Goal: Task Accomplishment & Management: Use online tool/utility

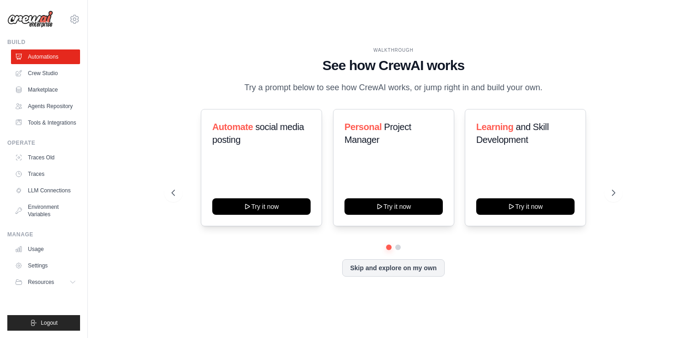
click at [595, 287] on div "WALKTHROUGH See how [PERSON_NAME] works Try a prompt below to see how [PERSON_N…" at bounding box center [393, 168] width 611 height 319
click at [15, 174] on link "Traces" at bounding box center [46, 174] width 69 height 15
click at [148, 126] on div "WALKTHROUGH See how [PERSON_NAME] works Try a prompt below to see how [PERSON_N…" at bounding box center [393, 168] width 582 height 319
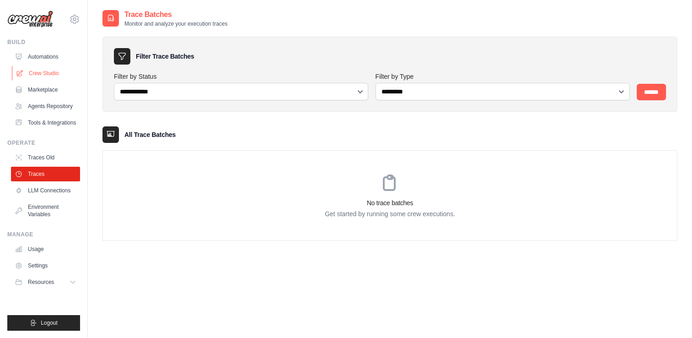
click at [28, 74] on link "Crew Studio" at bounding box center [46, 73] width 69 height 15
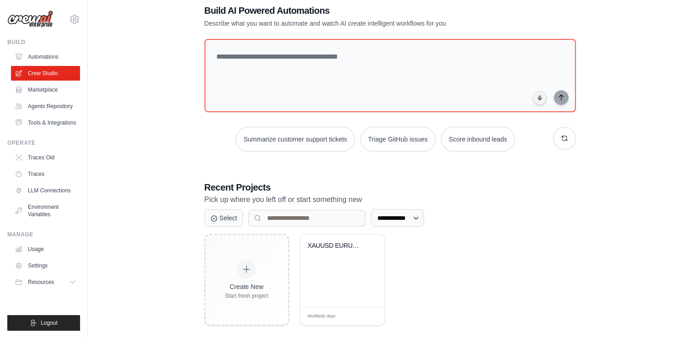
scroll to position [30, 0]
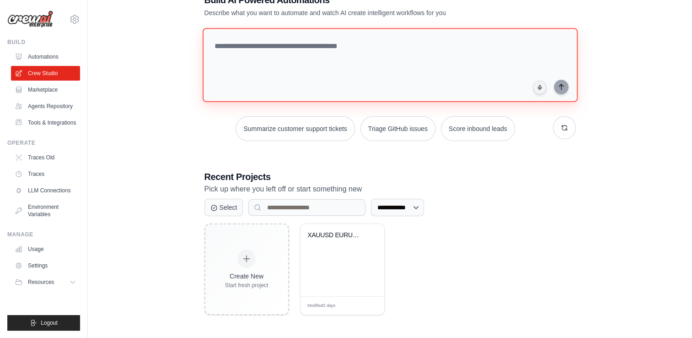
click at [352, 46] on textarea at bounding box center [389, 65] width 375 height 74
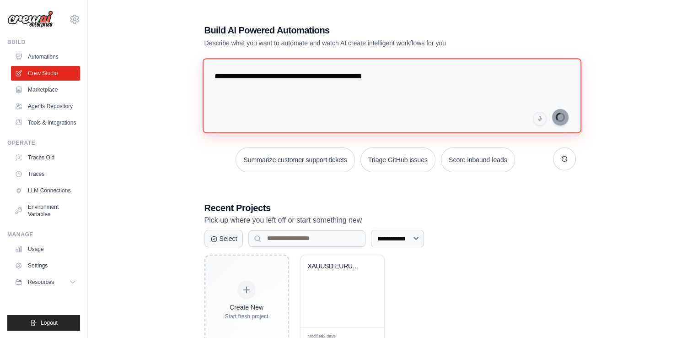
type textarea "**********"
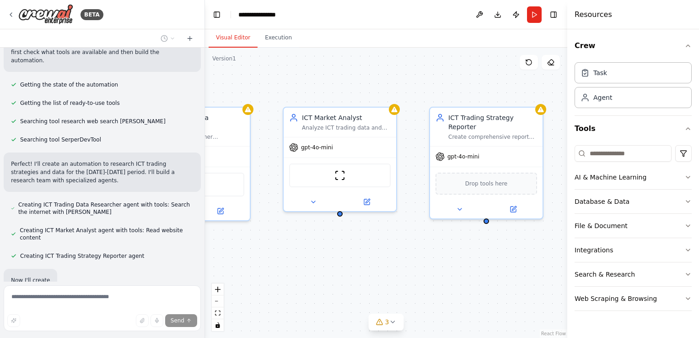
scroll to position [122, 0]
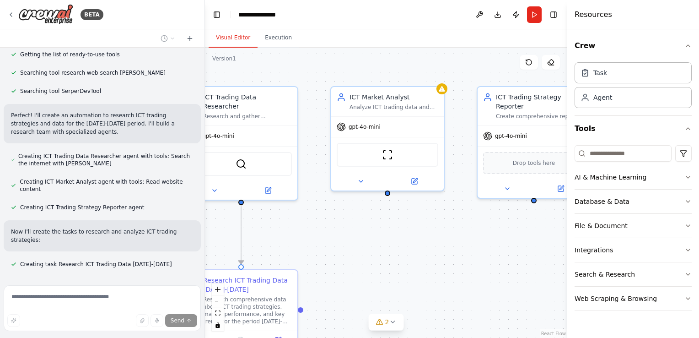
drag, startPoint x: 390, startPoint y: 72, endPoint x: 345, endPoint y: 60, distance: 47.3
click at [327, 65] on div ".deletable-edge-delete-btn { width: 20px; height: 20px; border: 0px solid #ffff…" at bounding box center [386, 193] width 362 height 290
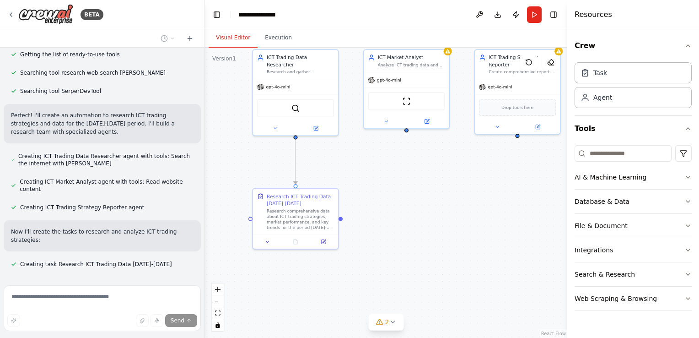
drag, startPoint x: 388, startPoint y: 228, endPoint x: 404, endPoint y: 175, distance: 55.7
click at [404, 175] on div ".deletable-edge-delete-btn { width: 20px; height: 20px; border: 0px solid #ffff…" at bounding box center [386, 193] width 362 height 290
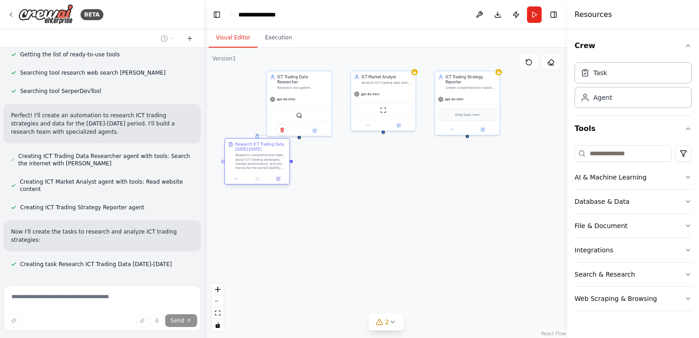
drag, startPoint x: 295, startPoint y: 194, endPoint x: 253, endPoint y: 161, distance: 53.1
click at [253, 161] on div "Research comprehensive data about ICT trading strategies, market performance, a…" at bounding box center [260, 161] width 51 height 17
click at [368, 182] on div ".deletable-edge-delete-btn { width: 20px; height: 20px; border: 0px solid #ffff…" at bounding box center [386, 193] width 362 height 290
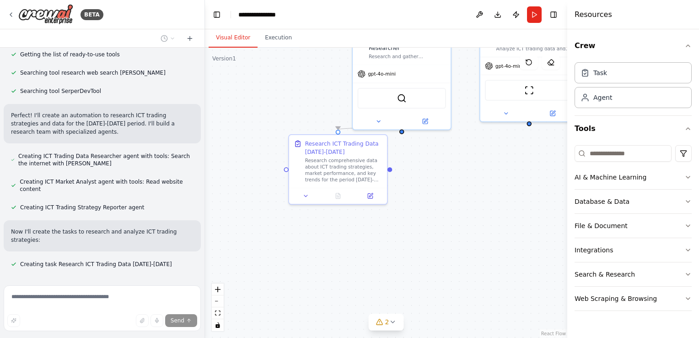
drag, startPoint x: 336, startPoint y: 185, endPoint x: 468, endPoint y: 202, distance: 132.8
click at [468, 202] on div ".deletable-edge-delete-btn { width: 20px; height: 20px; border: 0px solid #ffff…" at bounding box center [386, 193] width 362 height 290
click at [317, 167] on div "Research comprehensive data about ICT trading strategies, market performance, a…" at bounding box center [343, 169] width 77 height 26
click at [305, 194] on icon at bounding box center [305, 194] width 3 height 1
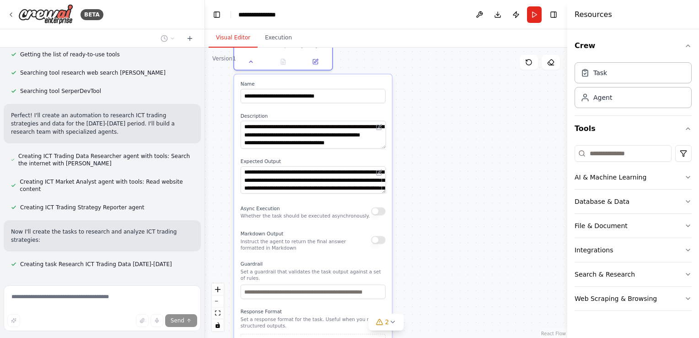
drag, startPoint x: 490, startPoint y: 270, endPoint x: 454, endPoint y: 150, distance: 125.6
click at [453, 151] on div ".deletable-edge-delete-btn { width: 20px; height: 20px; border: 0px solid #ffff…" at bounding box center [386, 193] width 362 height 290
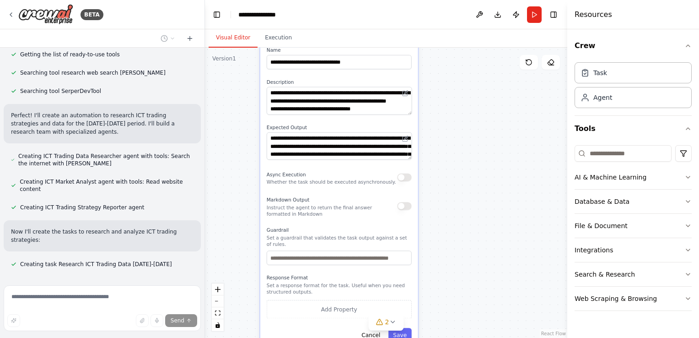
drag, startPoint x: 431, startPoint y: 229, endPoint x: 452, endPoint y: 198, distance: 37.6
click at [452, 198] on div ".deletable-edge-delete-btn { width: 20px; height: 20px; border: 0px solid #ffff…" at bounding box center [386, 193] width 362 height 290
drag, startPoint x: 444, startPoint y: 218, endPoint x: 443, endPoint y: 228, distance: 9.7
click at [444, 220] on div ".deletable-edge-delete-btn { width: 20px; height: 20px; border: 0px solid #ffff…" at bounding box center [386, 193] width 362 height 290
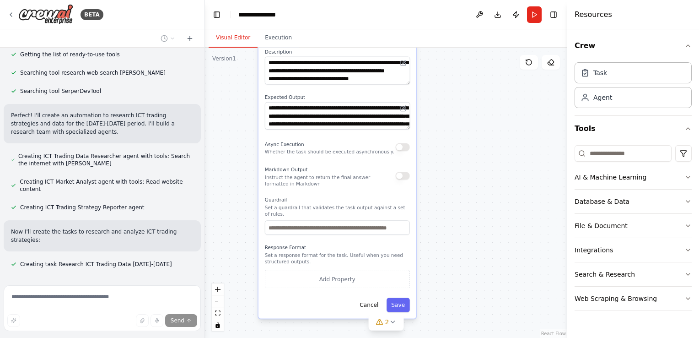
drag, startPoint x: 443, startPoint y: 228, endPoint x: 445, endPoint y: 183, distance: 45.3
click at [445, 183] on div ".deletable-edge-delete-btn { width: 20px; height: 20px; border: 0px solid #ffff…" at bounding box center [386, 193] width 362 height 290
click at [404, 152] on div "Async Execution Whether the task should be executed asynchronously." at bounding box center [337, 148] width 145 height 16
click at [404, 151] on div "Async Execution Whether the task should be executed asynchronously." at bounding box center [337, 148] width 145 height 16
click at [404, 178] on button "button" at bounding box center [402, 176] width 14 height 8
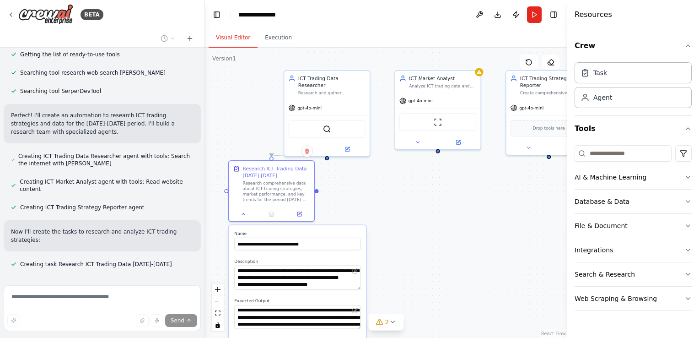
drag, startPoint x: 461, startPoint y: 163, endPoint x: 437, endPoint y: 338, distance: 176.4
click at [437, 337] on html "**********" at bounding box center [349, 169] width 699 height 338
click at [436, 120] on img at bounding box center [438, 121] width 8 height 8
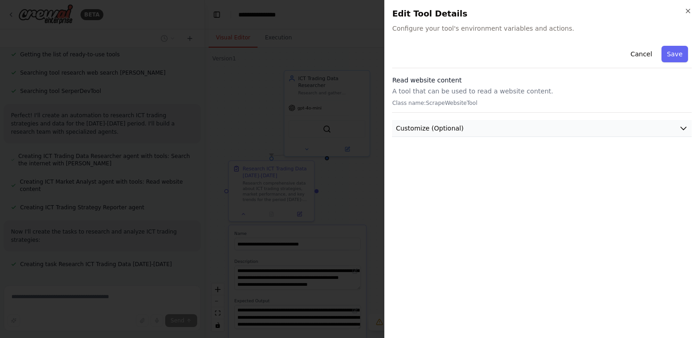
click at [428, 133] on button "Customize (Optional)" at bounding box center [542, 128] width 300 height 17
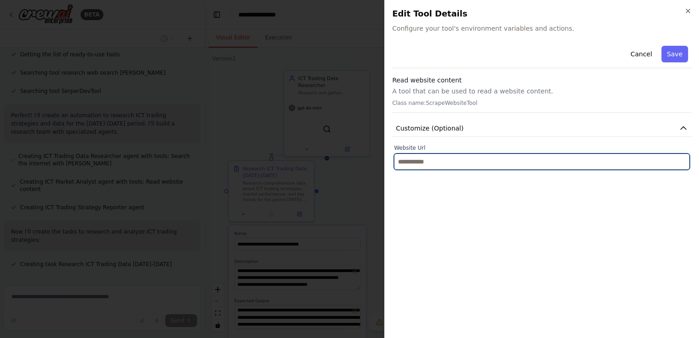
click at [420, 163] on input "text" at bounding box center [542, 161] width 296 height 16
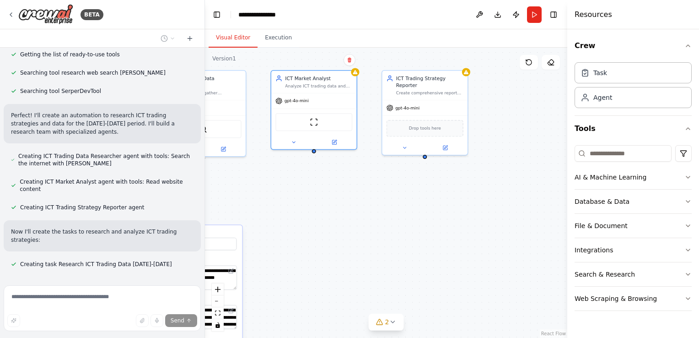
drag, startPoint x: 500, startPoint y: 210, endPoint x: 376, endPoint y: 210, distance: 124.4
click at [376, 210] on div ".deletable-edge-delete-btn { width: 20px; height: 20px; border: 0px solid #ffff…" at bounding box center [386, 193] width 362 height 290
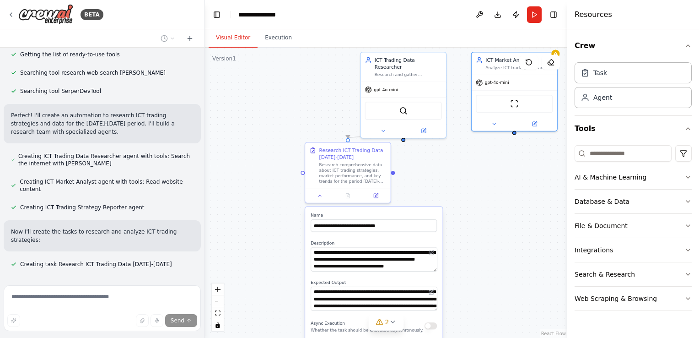
drag, startPoint x: 342, startPoint y: 203, endPoint x: 499, endPoint y: 191, distance: 157.3
click at [538, 186] on div ".deletable-edge-delete-btn { width: 20px; height: 20px; border: 0px solid #ffff…" at bounding box center [386, 193] width 362 height 290
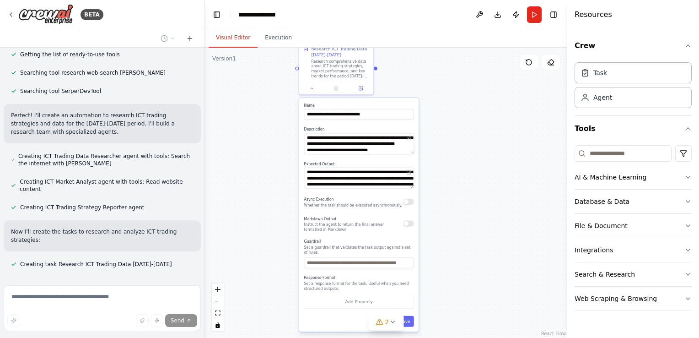
drag, startPoint x: 284, startPoint y: 205, endPoint x: 270, endPoint y: 92, distance: 114.3
click at [271, 92] on div ".deletable-edge-delete-btn { width: 20px; height: 20px; border: 0px solid #ffff…" at bounding box center [386, 193] width 362 height 290
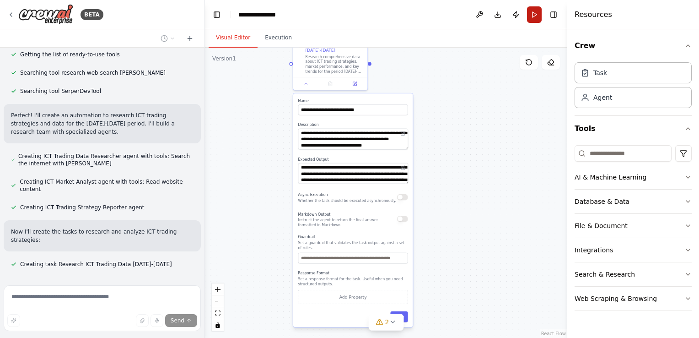
click at [530, 19] on button "Run" at bounding box center [534, 14] width 15 height 16
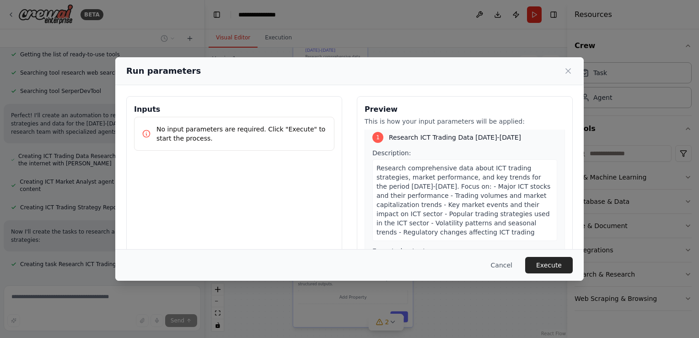
scroll to position [0, 0]
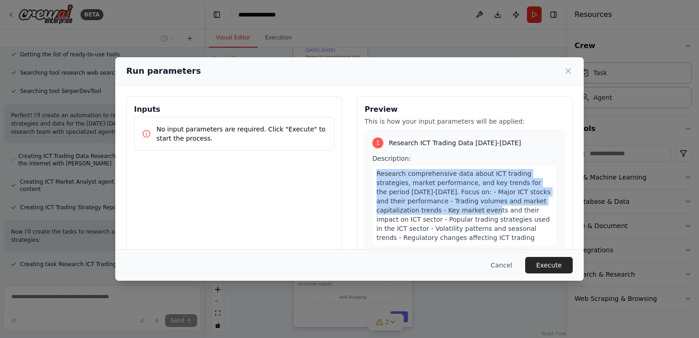
drag, startPoint x: 371, startPoint y: 175, endPoint x: 418, endPoint y: 215, distance: 61.6
click at [418, 215] on div "Research comprehensive data about ICT trading strategies, market performance, a…" at bounding box center [464, 205] width 185 height 81
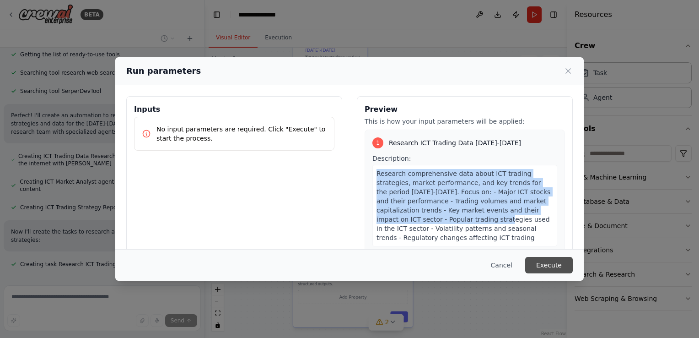
click at [551, 264] on button "Execute" at bounding box center [549, 265] width 48 height 16
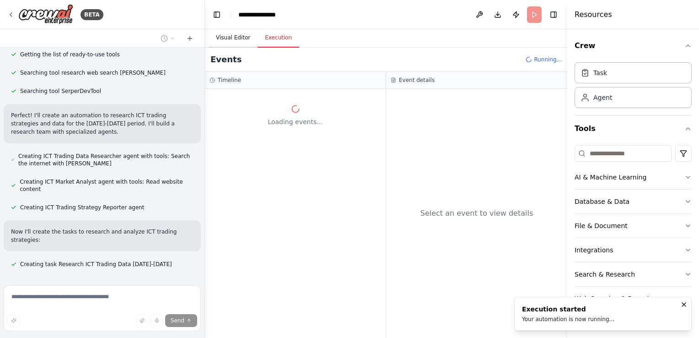
click at [232, 38] on button "Visual Editor" at bounding box center [233, 37] width 49 height 19
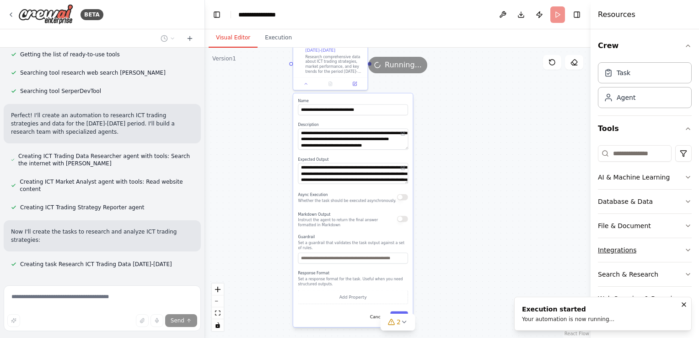
drag, startPoint x: 569, startPoint y: 242, endPoint x: 615, endPoint y: 244, distance: 46.2
click at [615, 244] on div "Resources Crew Task Agent Tools AI & Machine Learning Database & Data File & Do…" at bounding box center [645, 169] width 108 height 338
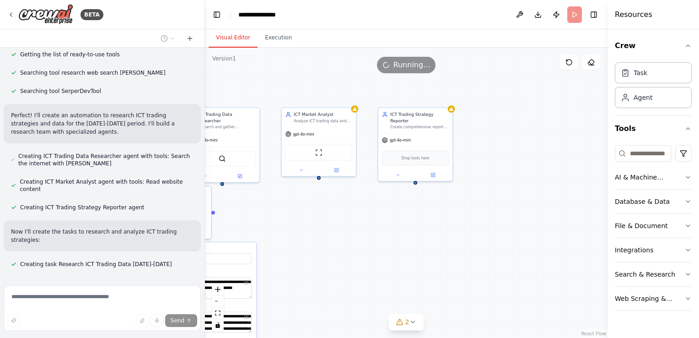
drag, startPoint x: 499, startPoint y: 150, endPoint x: 342, endPoint y: 299, distance: 215.9
click at [342, 299] on div ".deletable-edge-delete-btn { width: 20px; height: 20px; border: 0px solid #ffff…" at bounding box center [406, 193] width 403 height 290
click at [271, 42] on button "Execution" at bounding box center [279, 37] width 42 height 19
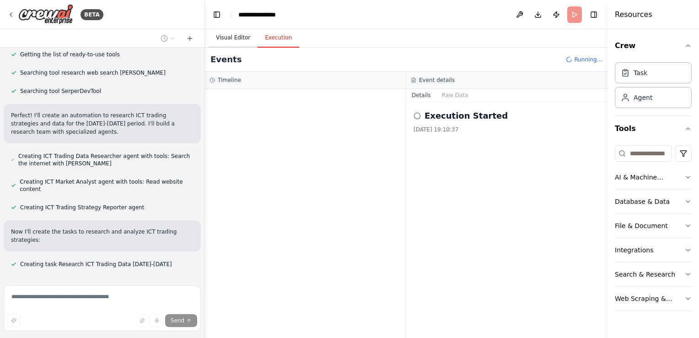
click at [226, 28] on main "**********" at bounding box center [406, 169] width 403 height 338
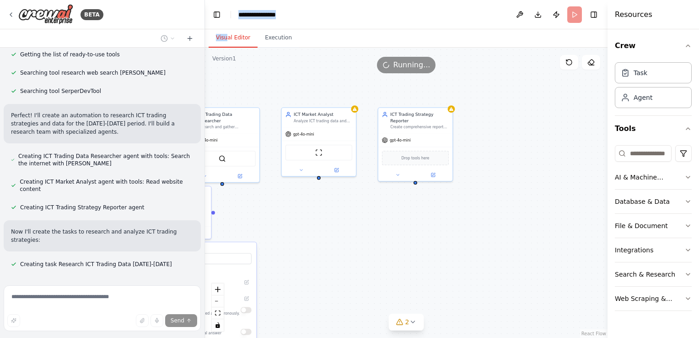
click at [227, 44] on button "Visual Editor" at bounding box center [233, 37] width 49 height 19
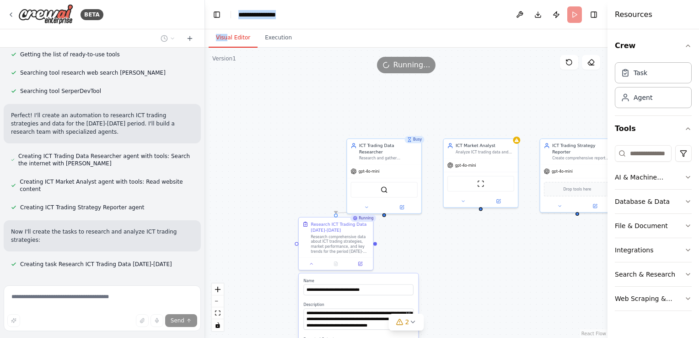
drag, startPoint x: 292, startPoint y: 97, endPoint x: 457, endPoint y: 130, distance: 168.1
click at [457, 130] on div ".deletable-edge-delete-btn { width: 20px; height: 20px; border: 0px solid #ffff…" at bounding box center [406, 193] width 403 height 290
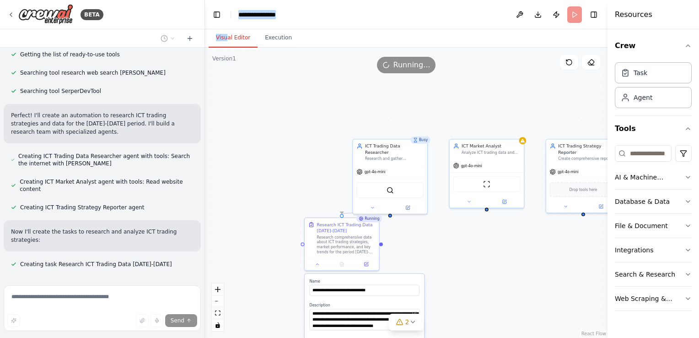
click at [359, 114] on div ".deletable-edge-delete-btn { width: 20px; height: 20px; border: 0px solid #ffff…" at bounding box center [406, 193] width 403 height 290
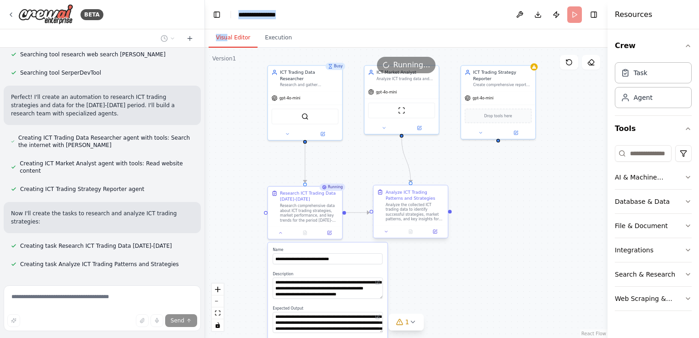
drag, startPoint x: 513, startPoint y: 264, endPoint x: 423, endPoint y: 188, distance: 118.8
click at [425, 188] on div ".deletable-edge-delete-btn { width: 20px; height: 20px; border: 0px solid #ffff…" at bounding box center [406, 193] width 403 height 290
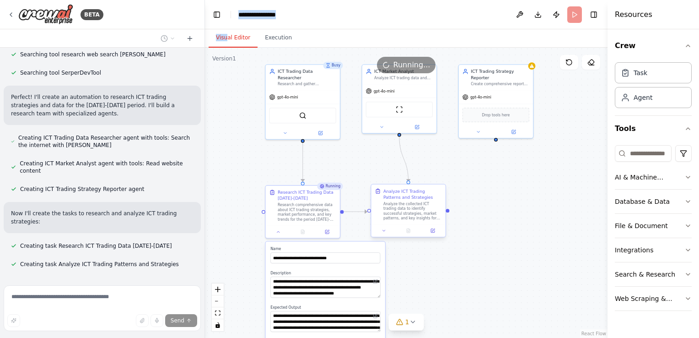
click at [398, 217] on div "Analyze the collected ICT trading data to identify successful strategies, marke…" at bounding box center [412, 210] width 59 height 19
click at [384, 232] on icon at bounding box center [384, 230] width 5 height 5
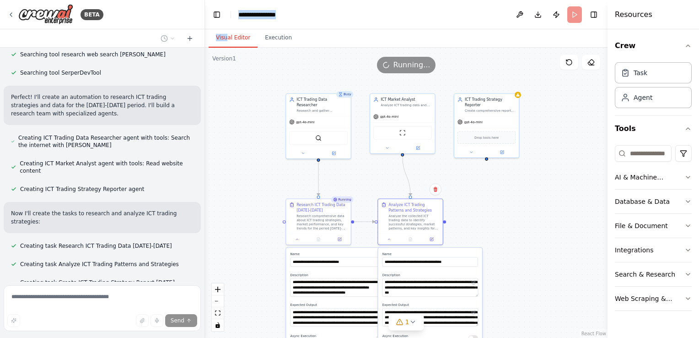
scroll to position [159, 0]
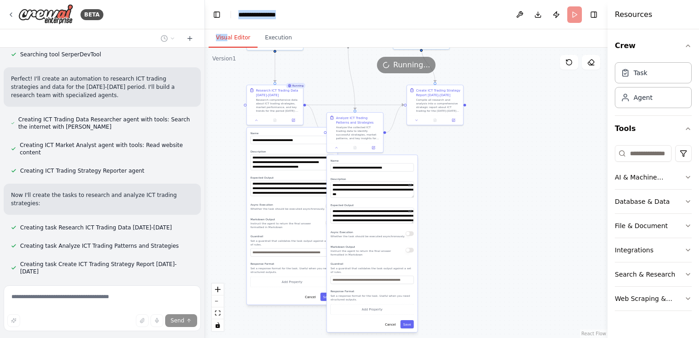
drag, startPoint x: 497, startPoint y: 277, endPoint x: 463, endPoint y: 176, distance: 106.2
click at [463, 176] on div ".deletable-edge-delete-btn { width: 20px; height: 20px; border: 0px solid #ffff…" at bounding box center [406, 193] width 403 height 290
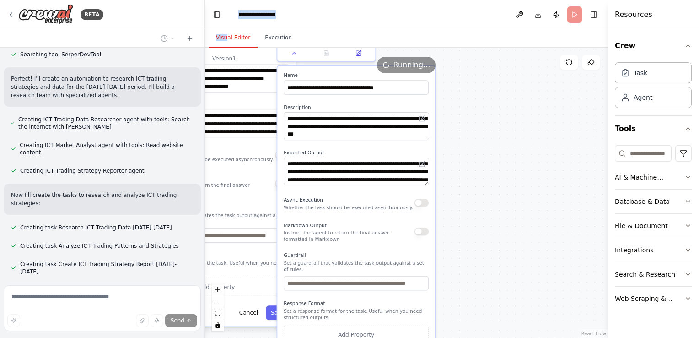
scroll to position [177, 0]
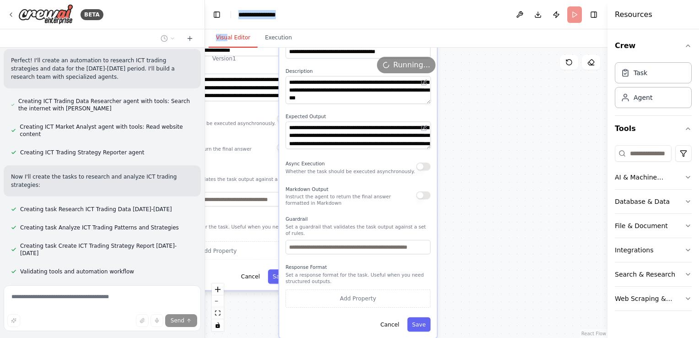
drag, startPoint x: 521, startPoint y: 272, endPoint x: 524, endPoint y: 233, distance: 38.5
click at [524, 233] on div ".deletable-edge-delete-btn { width: 20px; height: 20px; border: 0px solid #ffff…" at bounding box center [406, 193] width 403 height 290
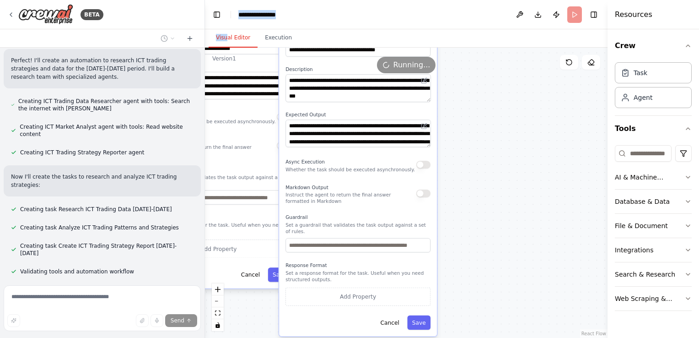
click at [512, 230] on div ".deletable-edge-delete-btn { width: 20px; height: 20px; border: 0px solid #ffff…" at bounding box center [406, 193] width 403 height 290
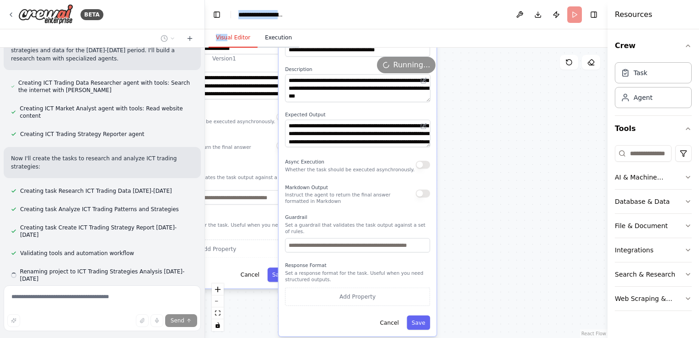
click at [274, 31] on button "Execution" at bounding box center [279, 37] width 42 height 19
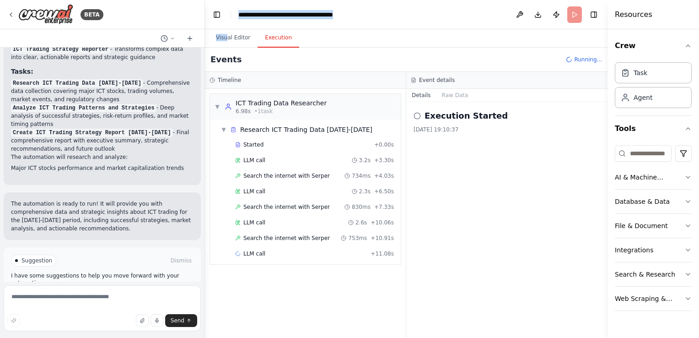
click at [134, 104] on div "Perfect! I've created a comprehensive automation to research and analyze ICT tr…" at bounding box center [102, 64] width 183 height 227
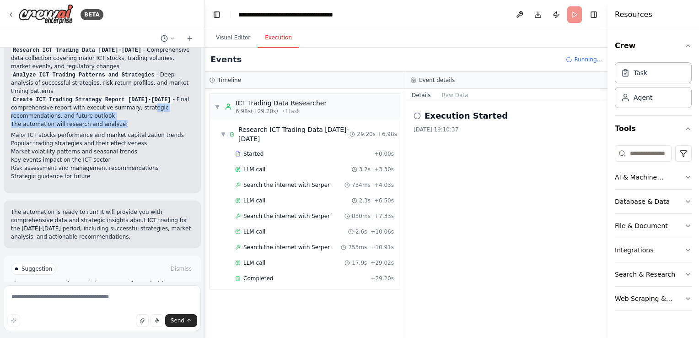
drag, startPoint x: 133, startPoint y: 104, endPoint x: 122, endPoint y: 117, distance: 17.2
click at [122, 164] on li "Risk assessment and management recommendations" at bounding box center [102, 168] width 183 height 8
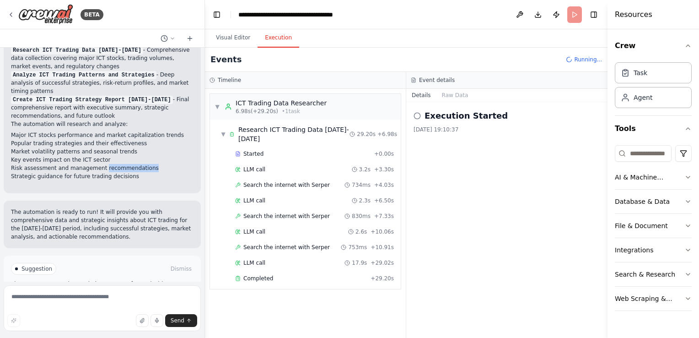
click at [122, 164] on li "Risk assessment and management recommendations" at bounding box center [102, 168] width 183 height 8
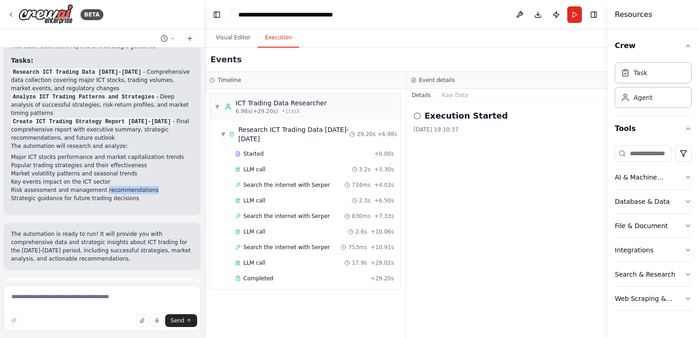
scroll to position [576, 0]
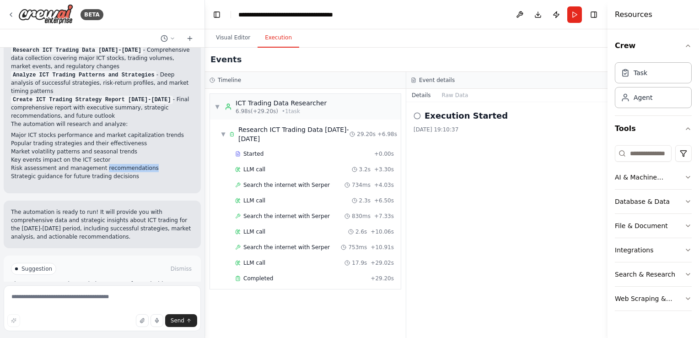
click at [53, 300] on button "Improve automation" at bounding box center [102, 307] width 183 height 15
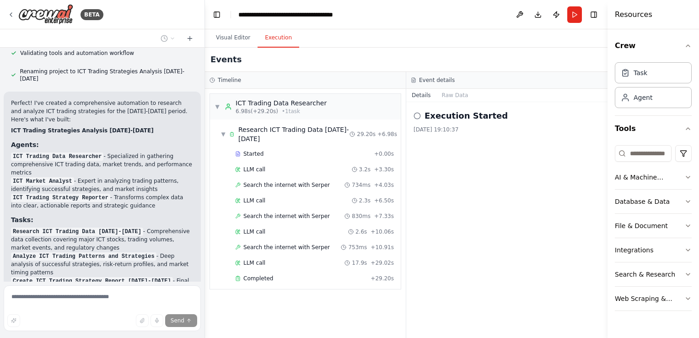
scroll to position [395, 0]
click at [42, 277] on code "Create ICT Trading Strategy Report 2021-2025" at bounding box center [92, 281] width 162 height 8
click at [157, 252] on li "Analyze ICT Trading Patterns and Strategies - Deep analysis of successful strat…" at bounding box center [102, 264] width 183 height 25
click at [97, 253] on code "Analyze ICT Trading Patterns and Strategies" at bounding box center [83, 257] width 145 height 8
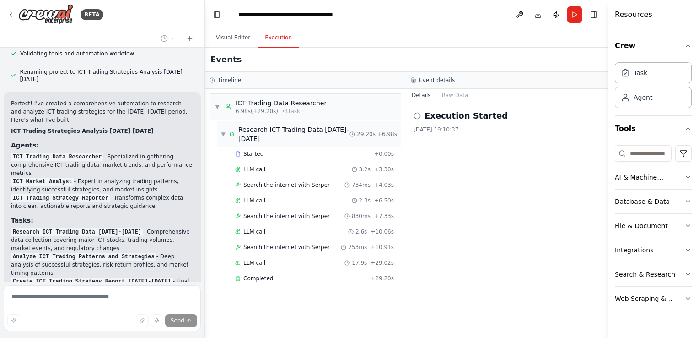
click at [246, 127] on span "Research ICT Trading Data 2021-2025" at bounding box center [293, 134] width 111 height 18
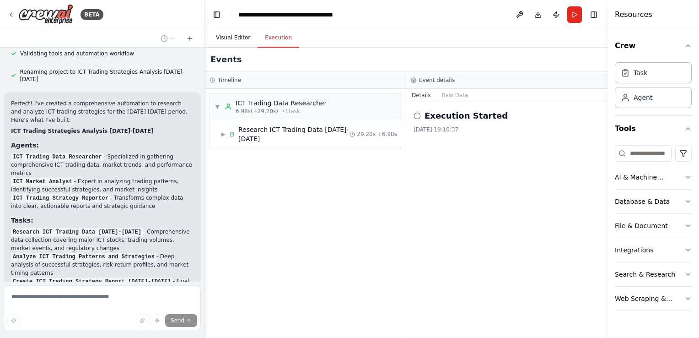
click at [236, 29] on button "Visual Editor" at bounding box center [233, 37] width 49 height 19
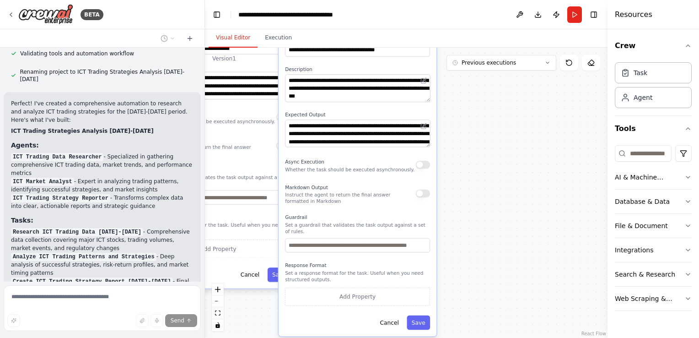
click at [507, 140] on div ".deletable-edge-delete-btn { width: 20px; height: 20px; border: 0px solid #ffff…" at bounding box center [406, 193] width 403 height 290
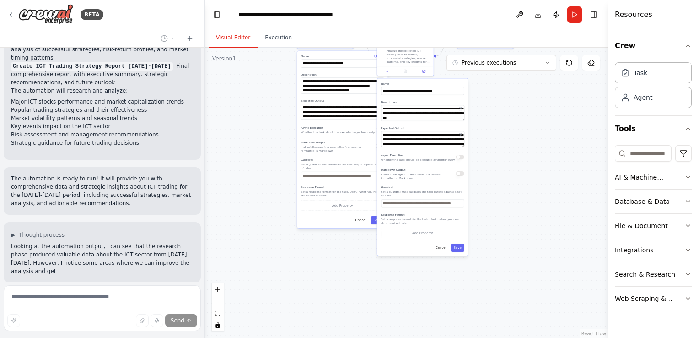
scroll to position [629, 0]
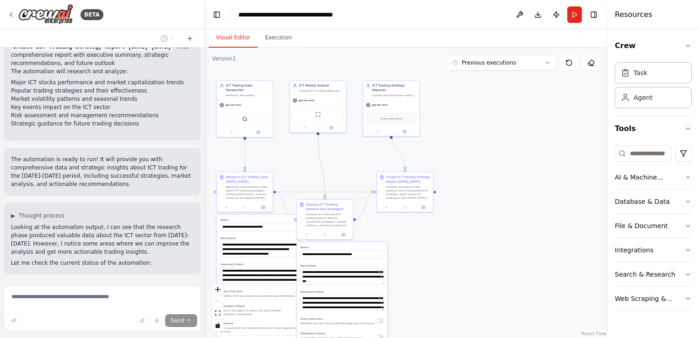
drag, startPoint x: 509, startPoint y: 194, endPoint x: 455, endPoint y: 303, distance: 121.7
click at [455, 305] on div ".deletable-edge-delete-btn { width: 20px; height: 20px; border: 0px solid #ffff…" at bounding box center [406, 193] width 403 height 290
click at [306, 237] on div at bounding box center [324, 234] width 56 height 10
click at [346, 239] on div "**********" at bounding box center [322, 219] width 57 height 41
click at [343, 237] on div at bounding box center [322, 234] width 56 height 10
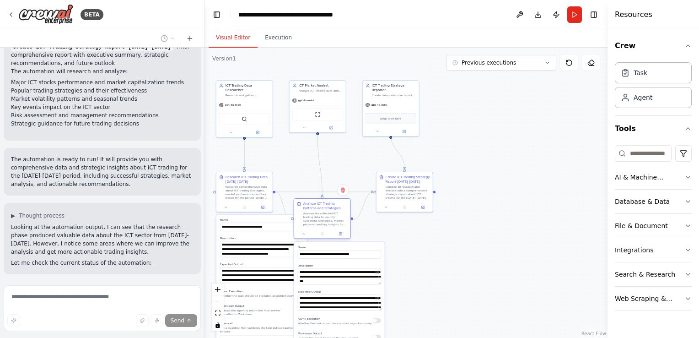
click at [331, 236] on div at bounding box center [322, 233] width 53 height 5
drag, startPoint x: 384, startPoint y: 119, endPoint x: 502, endPoint y: 135, distance: 119.1
click at [509, 135] on div "gpt-4o-mini Drop tools here" at bounding box center [537, 131] width 56 height 36
drag, startPoint x: 323, startPoint y: 106, endPoint x: 325, endPoint y: 97, distance: 9.0
click at [399, 97] on div "ScrapeWebsiteTool" at bounding box center [391, 105] width 56 height 18
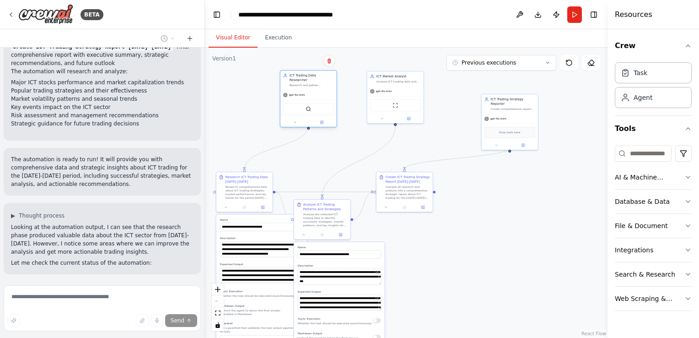
drag, startPoint x: 256, startPoint y: 94, endPoint x: 307, endPoint y: 93, distance: 50.3
click at [307, 93] on div "ICT Trading Data Researcher Research and gather comprehensive data about ICT (I…" at bounding box center [308, 98] width 57 height 57
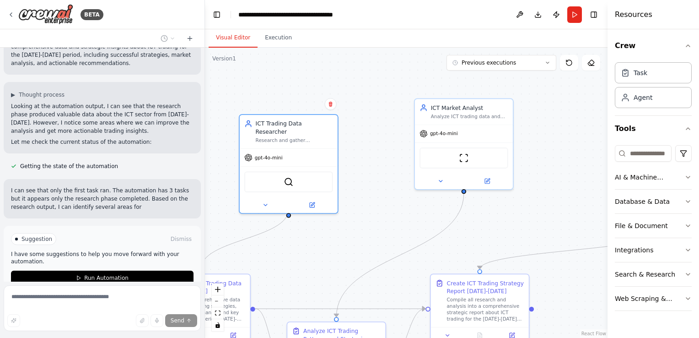
drag, startPoint x: 369, startPoint y: 152, endPoint x: 377, endPoint y: 243, distance: 91.4
click at [377, 243] on div ".deletable-edge-delete-btn { width: 20px; height: 20px; border: 0px solid #ffff…" at bounding box center [406, 193] width 403 height 290
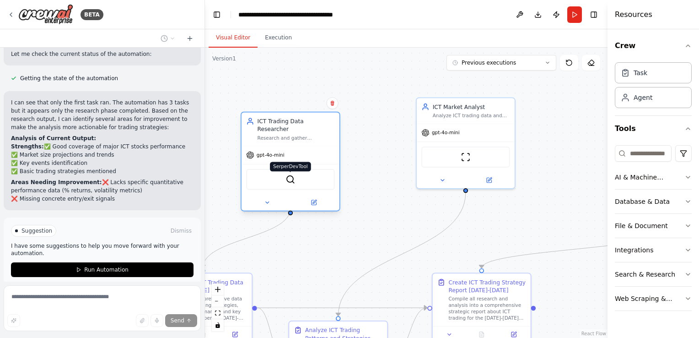
click at [286, 175] on img at bounding box center [290, 179] width 10 height 10
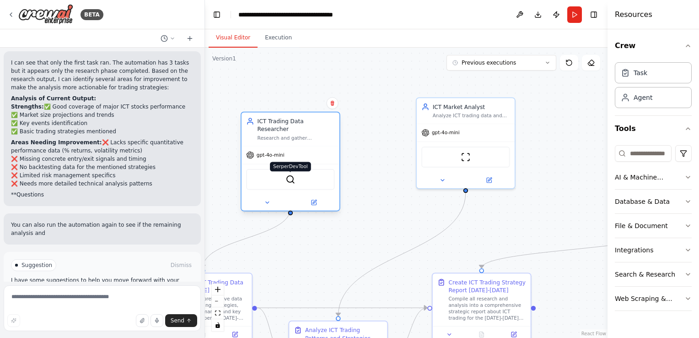
click at [292, 174] on img at bounding box center [290, 179] width 10 height 10
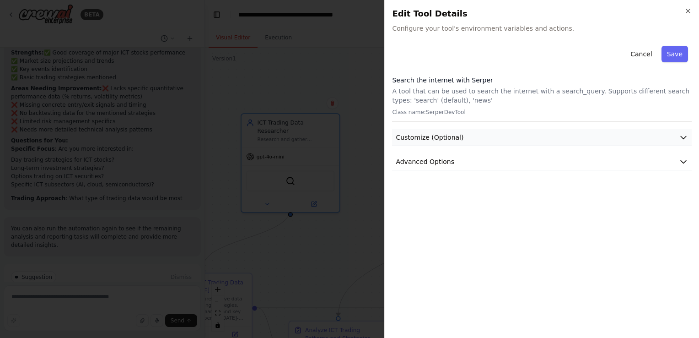
click at [465, 137] on button "Customize (Optional)" at bounding box center [542, 137] width 300 height 17
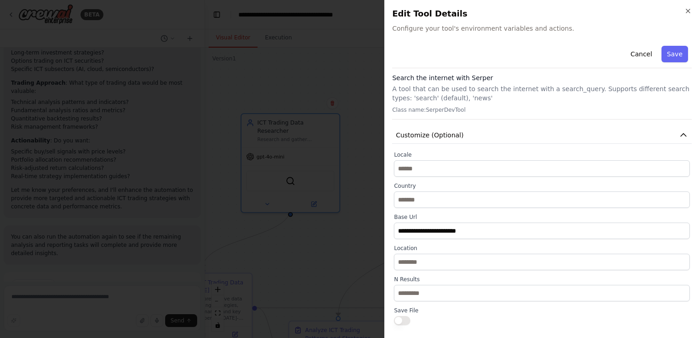
scroll to position [0, 0]
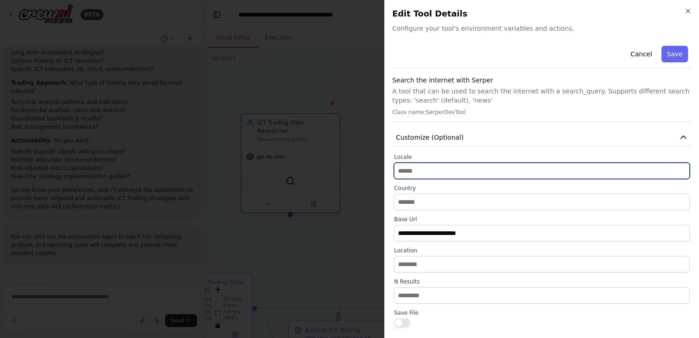
click at [451, 173] on input "text" at bounding box center [542, 170] width 296 height 16
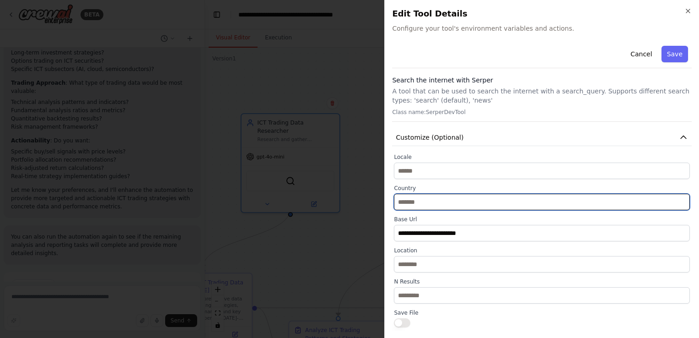
click at [451, 203] on input "text" at bounding box center [542, 202] width 296 height 16
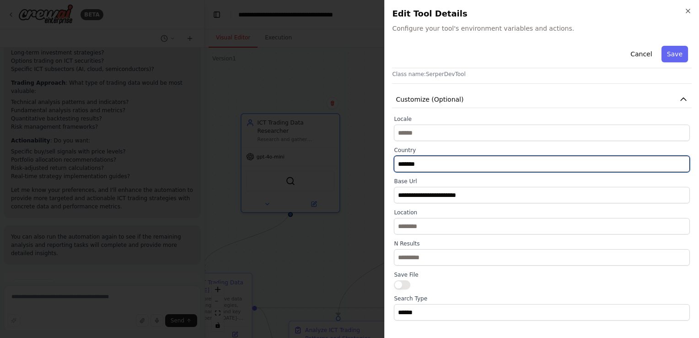
scroll to position [59, 0]
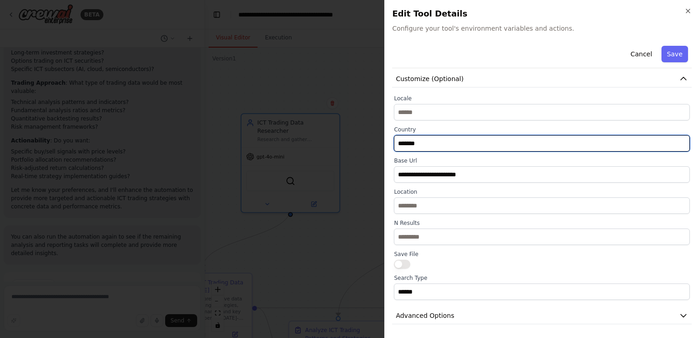
type input "******"
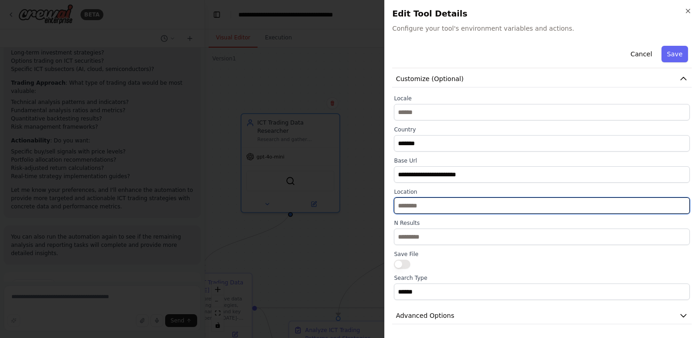
click at [448, 207] on input "text" at bounding box center [542, 205] width 296 height 16
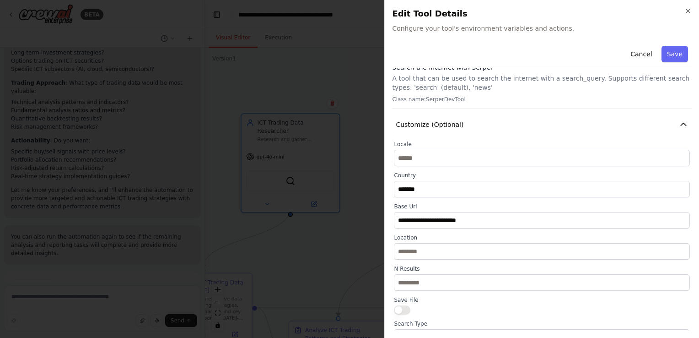
drag, startPoint x: 677, startPoint y: 54, endPoint x: 667, endPoint y: 56, distance: 10.7
click at [677, 54] on button "Save" at bounding box center [675, 54] width 27 height 16
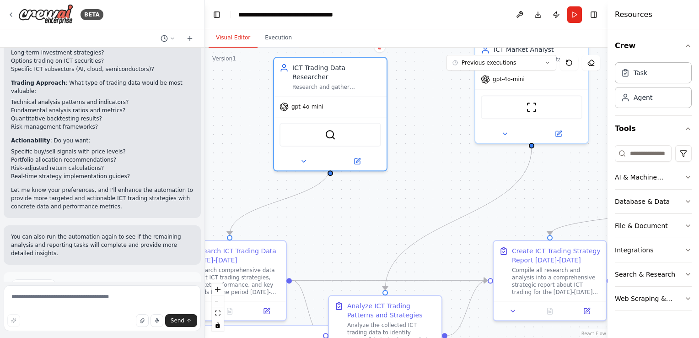
drag, startPoint x: 351, startPoint y: 269, endPoint x: 401, endPoint y: 217, distance: 71.8
click at [407, 224] on div ".deletable-edge-delete-btn { width: 20px; height: 20px; border: 0px solid #ffff…" at bounding box center [406, 193] width 403 height 290
click at [320, 121] on div "SerperDevTool" at bounding box center [330, 133] width 102 height 24
click at [328, 127] on img at bounding box center [329, 132] width 11 height 11
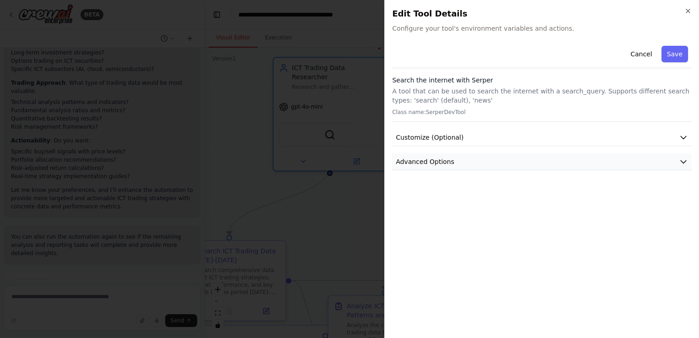
click at [421, 161] on span "Advanced Options" at bounding box center [425, 161] width 59 height 9
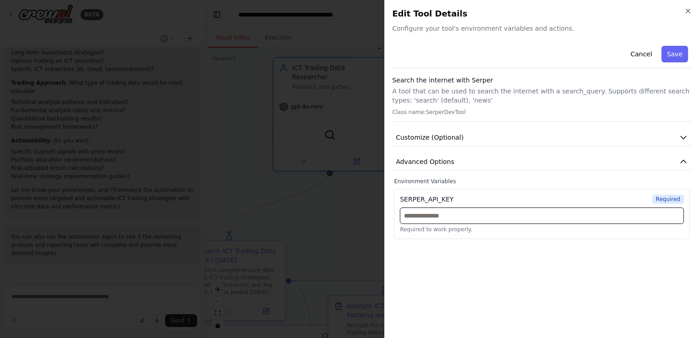
click at [544, 218] on input "text" at bounding box center [542, 215] width 284 height 16
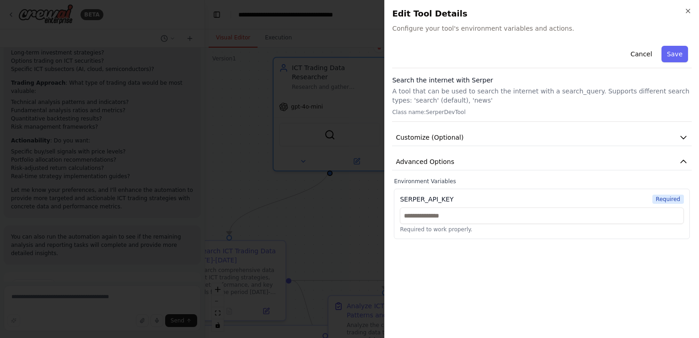
click at [669, 199] on span "Required" at bounding box center [668, 198] width 32 height 9
click at [673, 56] on button "Save" at bounding box center [675, 54] width 27 height 16
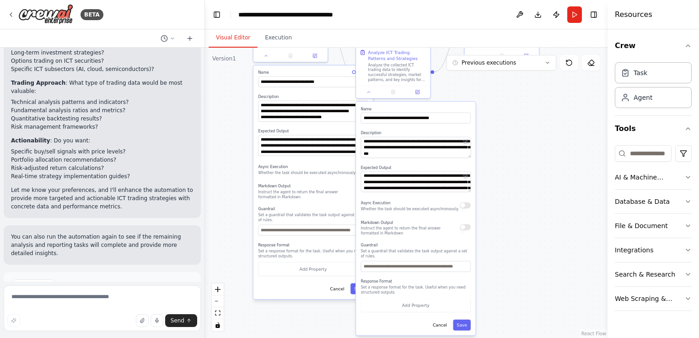
drag, startPoint x: 279, startPoint y: 178, endPoint x: 208, endPoint y: -34, distance: 223.8
click at [208, 0] on html "BETA donner data pour stratyge di ict de trading 2021/2025 ▶ Thought process I'…" at bounding box center [349, 169] width 699 height 338
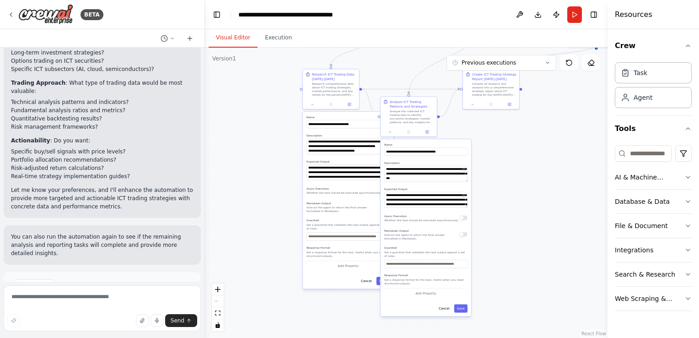
click at [352, 269] on div "**********" at bounding box center [348, 200] width 91 height 177
click at [355, 260] on button "Add Property" at bounding box center [348, 265] width 83 height 11
drag, startPoint x: 346, startPoint y: 141, endPoint x: 214, endPoint y: 110, distance: 135.3
click at [212, 111] on div ".deletable-edge-delete-btn { width: 20px; height: 20px; border: 0px solid #ffff…" at bounding box center [406, 193] width 403 height 290
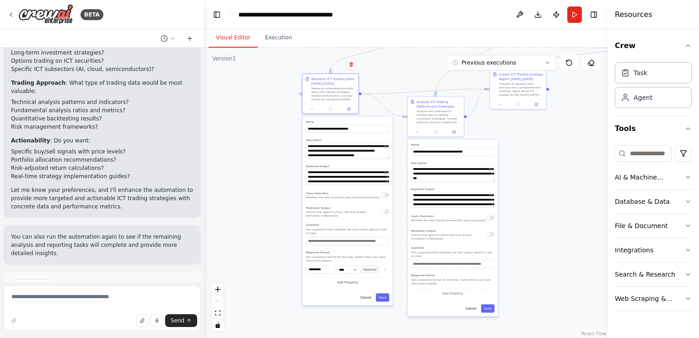
drag, startPoint x: 311, startPoint y: 117, endPoint x: 318, endPoint y: 118, distance: 7.5
click at [318, 118] on div "**********" at bounding box center [347, 210] width 91 height 189
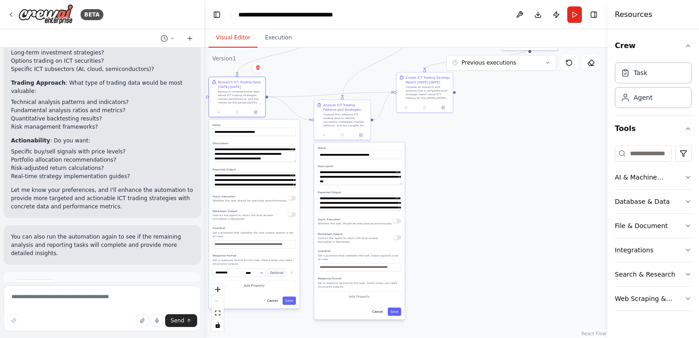
drag, startPoint x: 601, startPoint y: 162, endPoint x: 558, endPoint y: 166, distance: 43.6
click at [509, 164] on div ".deletable-edge-delete-btn { width: 20px; height: 20px; border: 0px solid #ffff…" at bounding box center [406, 193] width 403 height 290
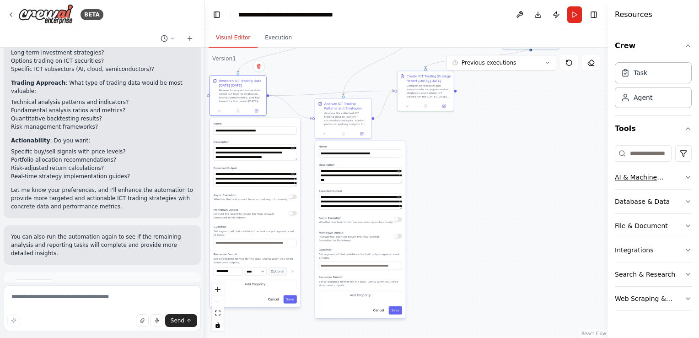
click at [635, 180] on div "AI & Machine Learning" at bounding box center [650, 176] width 70 height 9
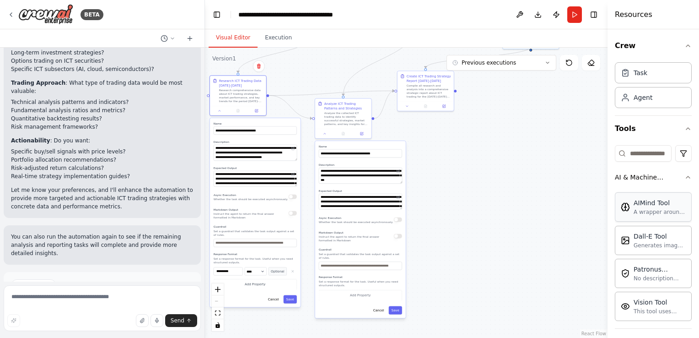
click at [635, 212] on div "A wrapper around [AI-Minds](https://mindsdb.com/minds). Useful for when you nee…" at bounding box center [660, 211] width 52 height 7
click at [635, 205] on div "AIMind Tool" at bounding box center [660, 202] width 52 height 9
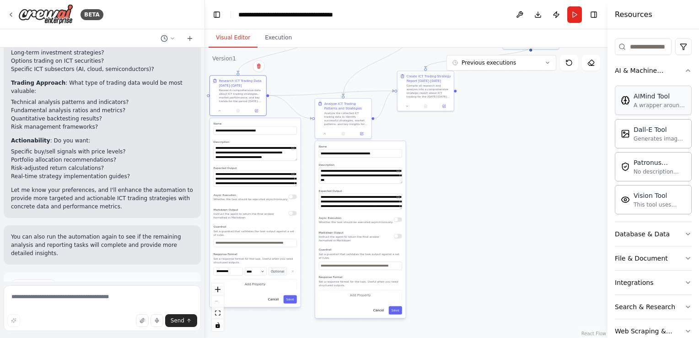
scroll to position [124, 0]
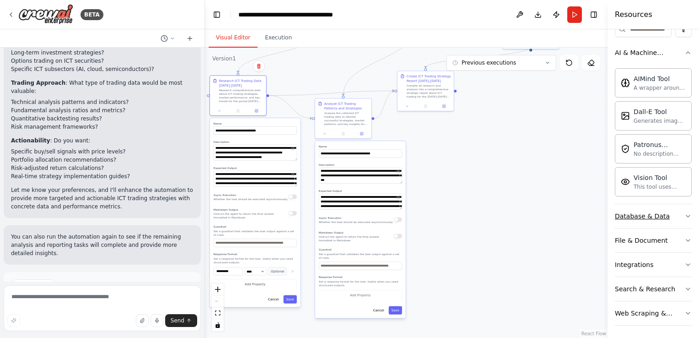
click at [639, 208] on button "Database & Data" at bounding box center [653, 216] width 77 height 24
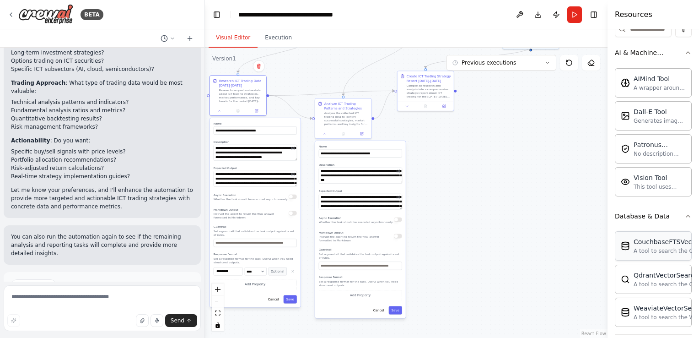
click at [655, 248] on div "A tool to search the Couchbase database for relevant information on internal do…" at bounding box center [685, 250] width 102 height 7
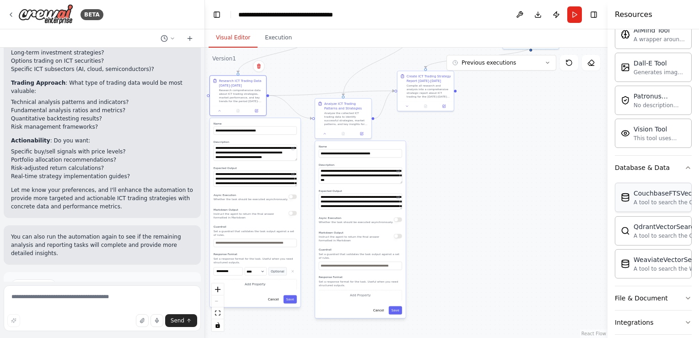
scroll to position [231, 0]
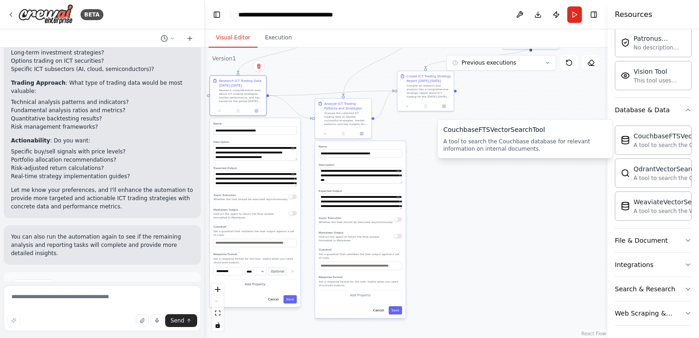
click at [479, 146] on div "A tool to search the Couchbase database for relevant information on internal do…" at bounding box center [525, 145] width 164 height 15
click at [479, 133] on div "CouchbaseFTSVectorSearchTool" at bounding box center [525, 129] width 164 height 9
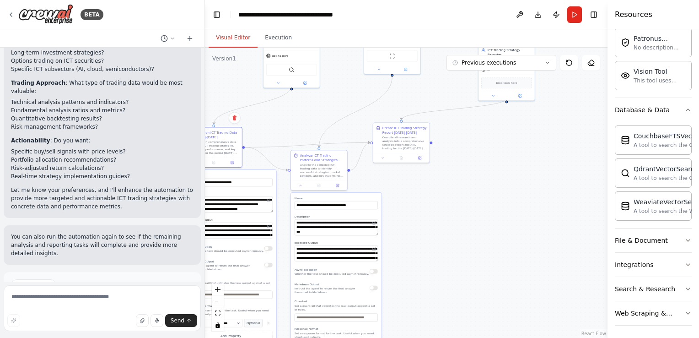
drag, startPoint x: 545, startPoint y: 236, endPoint x: 521, endPoint y: 287, distance: 57.1
click at [521, 287] on div ".deletable-edge-delete-btn { width: 20px; height: 20px; border: 0px solid #ffff…" at bounding box center [406, 193] width 403 height 290
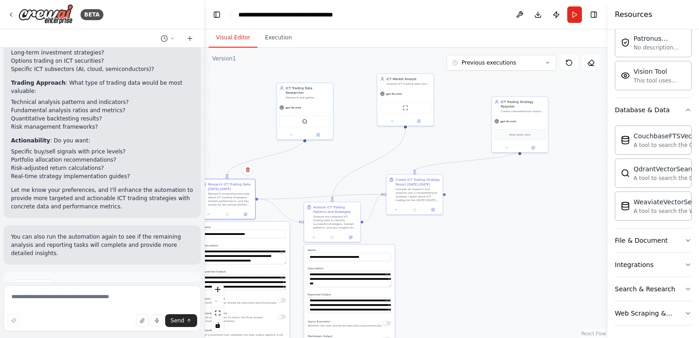
drag, startPoint x: 521, startPoint y: 285, endPoint x: 534, endPoint y: 337, distance: 53.4
click at [534, 337] on div ".deletable-edge-delete-btn { width: 20px; height: 20px; border: 0px solid #ffff…" at bounding box center [406, 193] width 403 height 290
click at [275, 38] on button "Execution" at bounding box center [279, 37] width 42 height 19
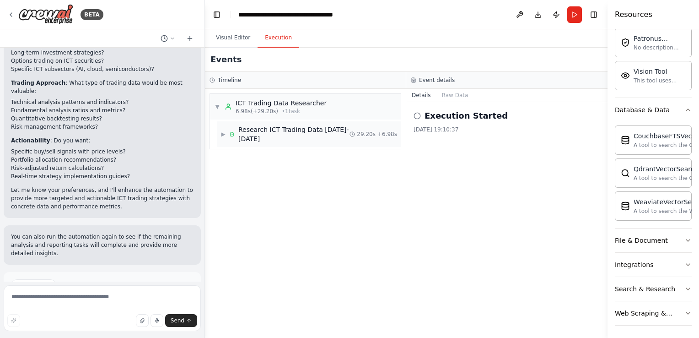
click at [275, 126] on span "Research ICT Trading Data 2021-2025" at bounding box center [293, 134] width 111 height 18
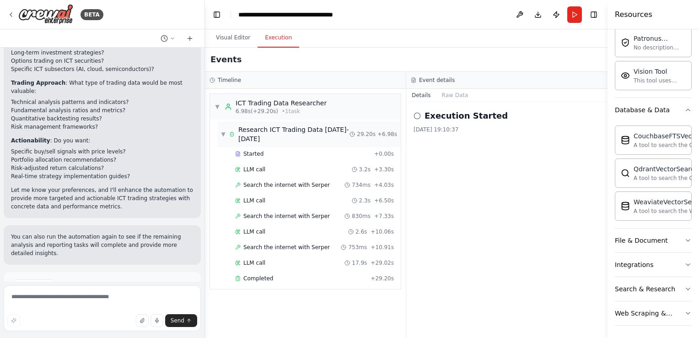
click at [276, 127] on span "Research ICT Trading Data 2021-2025" at bounding box center [293, 134] width 111 height 18
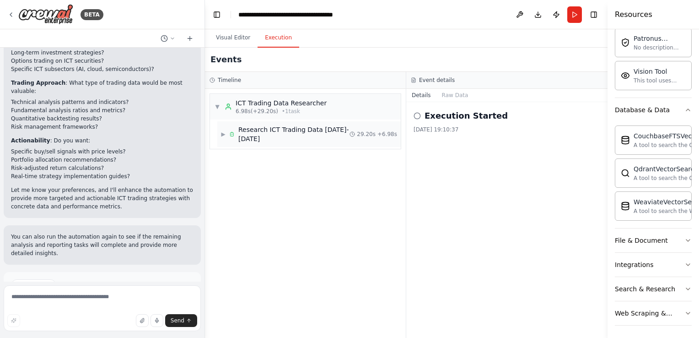
click at [225, 130] on span "▶" at bounding box center [223, 133] width 5 height 7
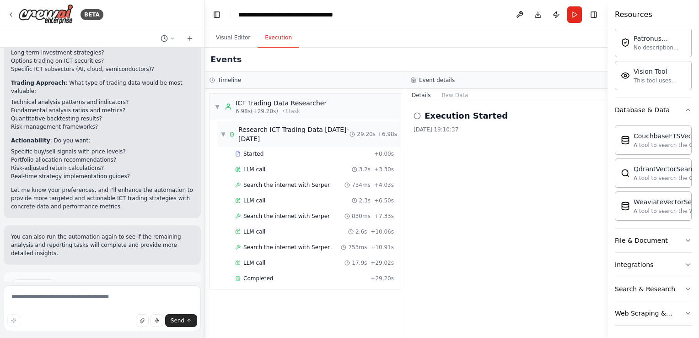
click at [225, 130] on span "▼" at bounding box center [223, 133] width 5 height 7
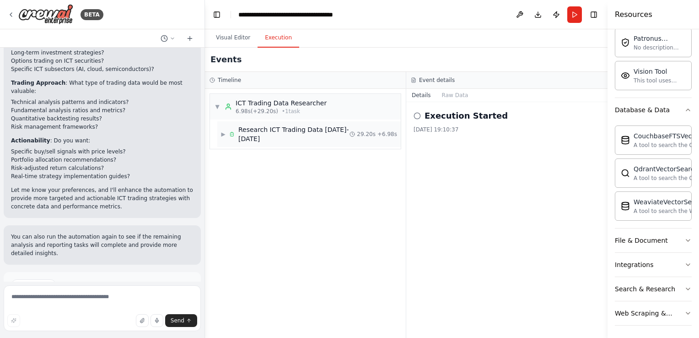
click at [231, 133] on icon at bounding box center [232, 135] width 3 height 4
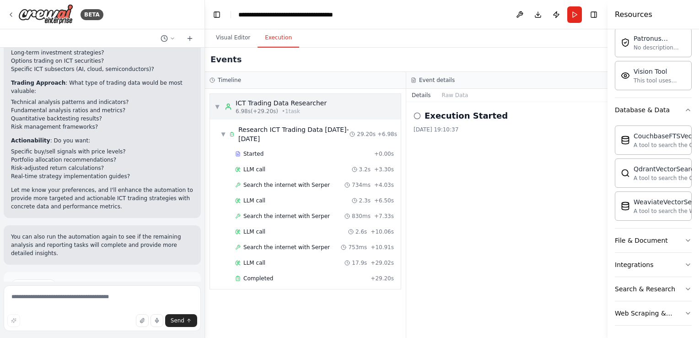
click at [400, 114] on div "▼ ICT Trading Data Researcher 6.98s (+29.20s) • 1 task" at bounding box center [305, 107] width 191 height 26
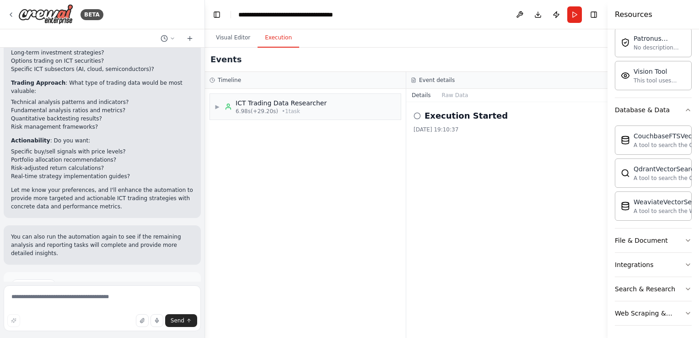
click at [423, 116] on div "Execution Started" at bounding box center [507, 115] width 187 height 13
click at [411, 112] on div "Execution Started 29/09/2025, 19:10:37" at bounding box center [506, 220] width 201 height 236
drag, startPoint x: 282, startPoint y: 107, endPoint x: 271, endPoint y: 102, distance: 12.3
click at [271, 102] on div "ICT Trading Data Researcher" at bounding box center [281, 102] width 91 height 9
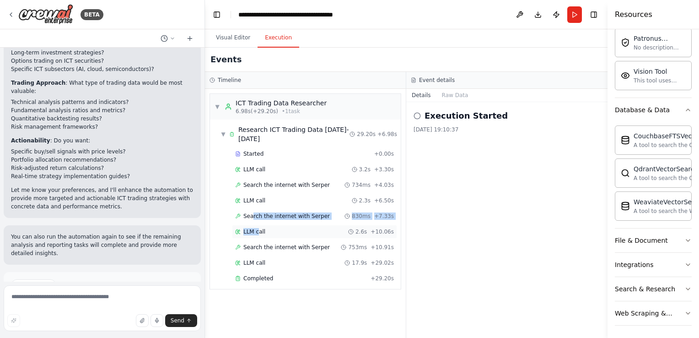
drag, startPoint x: 255, startPoint y: 211, endPoint x: 261, endPoint y: 224, distance: 14.1
click at [261, 224] on div "Started + 0.00s LLM call 3.2s + 3.30s Search the internet with Serper 734ms + 4…" at bounding box center [308, 217] width 183 height 140
drag, startPoint x: 261, startPoint y: 224, endPoint x: 268, endPoint y: 238, distance: 16.2
click at [268, 243] on span "Search the internet with Serper" at bounding box center [286, 246] width 86 height 7
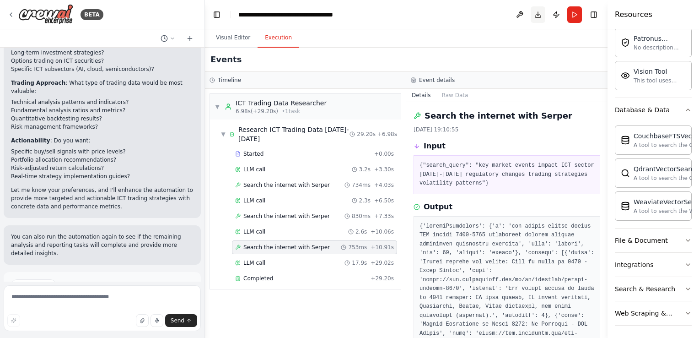
click at [532, 16] on button "Download" at bounding box center [538, 14] width 15 height 16
click at [62, 301] on textarea at bounding box center [102, 308] width 197 height 46
type textarea "**********"
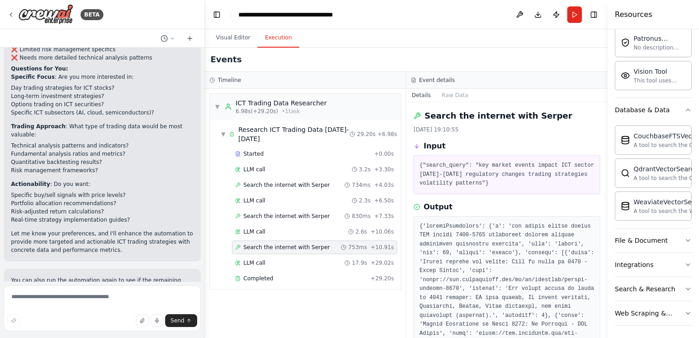
scroll to position [1047, 0]
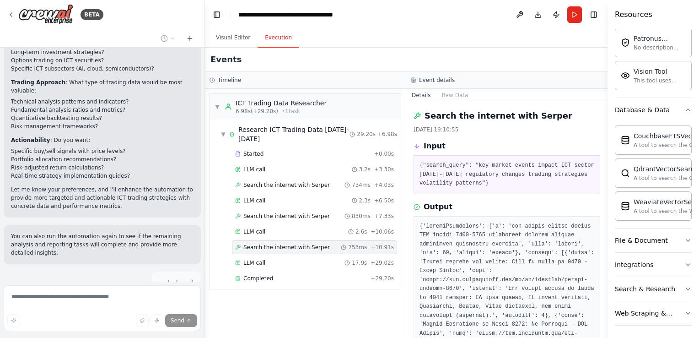
click at [95, 316] on div "Thinking..." at bounding box center [102, 327] width 197 height 22
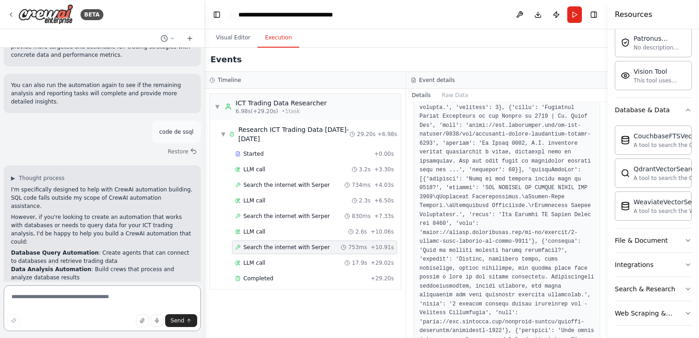
scroll to position [915, 0]
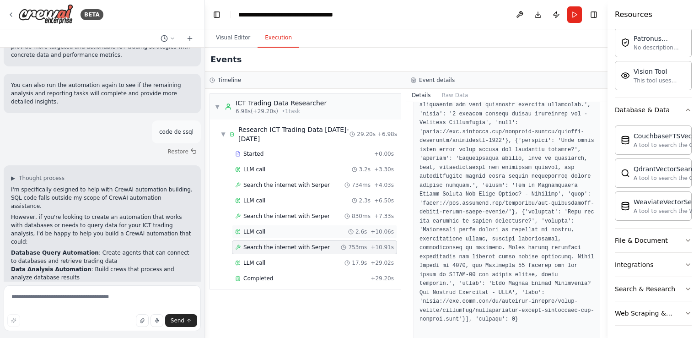
click at [268, 228] on div "LLM call 2.6s + 10.06s" at bounding box center [314, 231] width 159 height 7
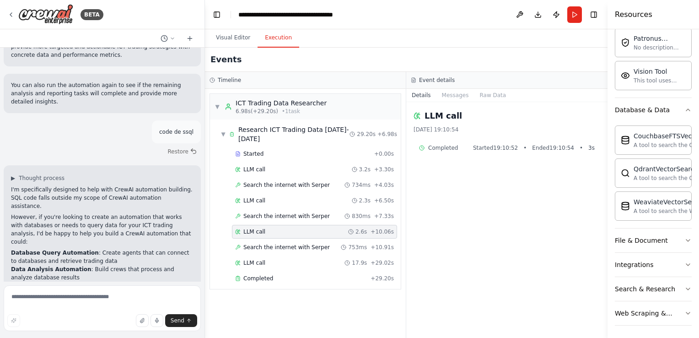
click at [268, 228] on div "LLM call 2.6s + 10.06s" at bounding box center [314, 231] width 159 height 7
click at [423, 112] on div "LLM call" at bounding box center [507, 115] width 187 height 13
drag, startPoint x: 459, startPoint y: 149, endPoint x: 448, endPoint y: 154, distance: 12.1
click at [457, 151] on div "Completed Started 19:10:52 • Ended 19:10:54 • 3 s" at bounding box center [507, 147] width 187 height 15
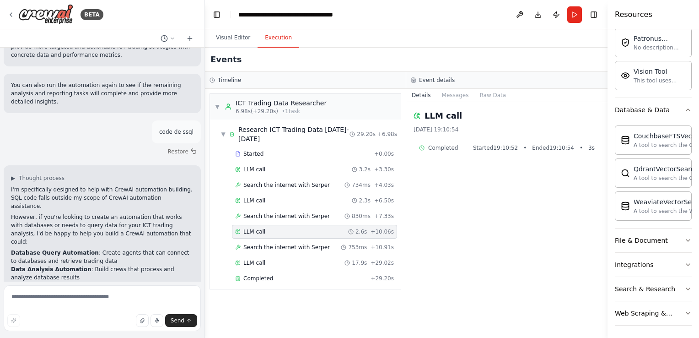
click at [438, 153] on div "Completed Started 19:10:52 • Ended 19:10:54 • 3 s" at bounding box center [507, 147] width 187 height 15
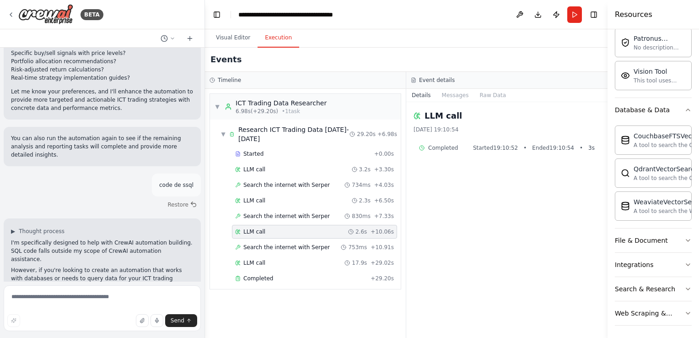
scroll to position [1107, 0]
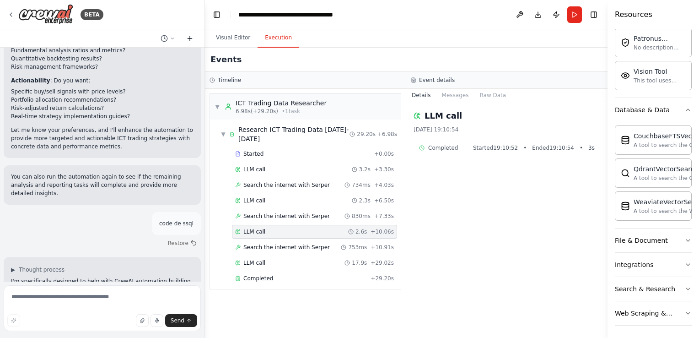
click at [186, 43] on button at bounding box center [190, 38] width 15 height 11
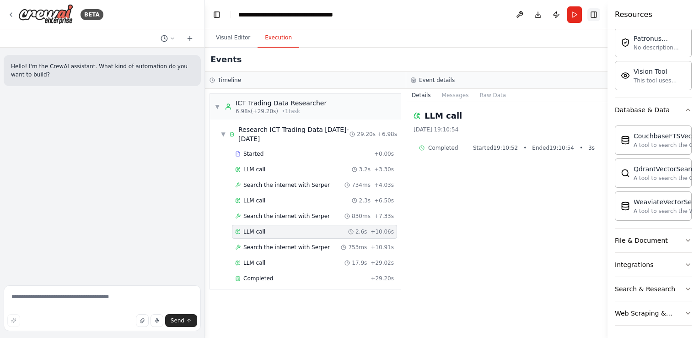
click at [597, 18] on button "Toggle Right Sidebar" at bounding box center [593, 14] width 13 height 13
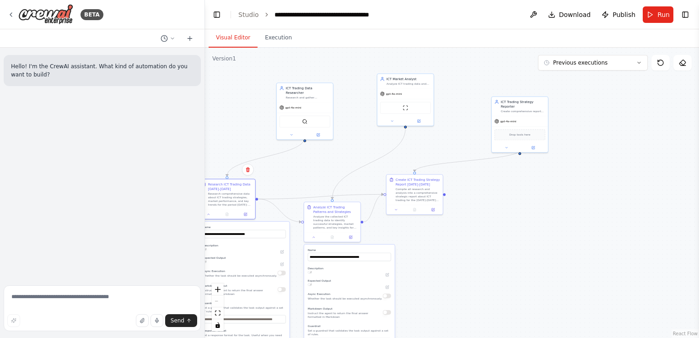
click at [233, 37] on button "Visual Editor" at bounding box center [233, 37] width 49 height 19
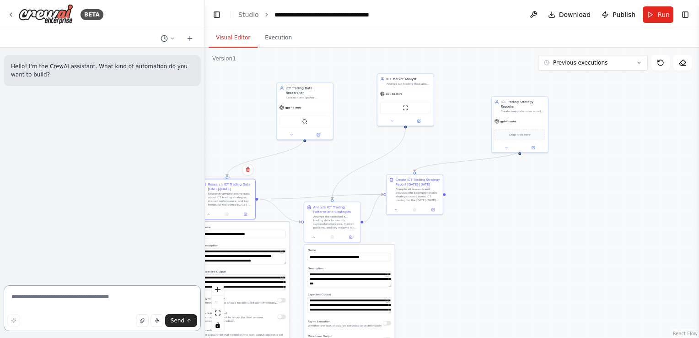
paste textarea "**********"
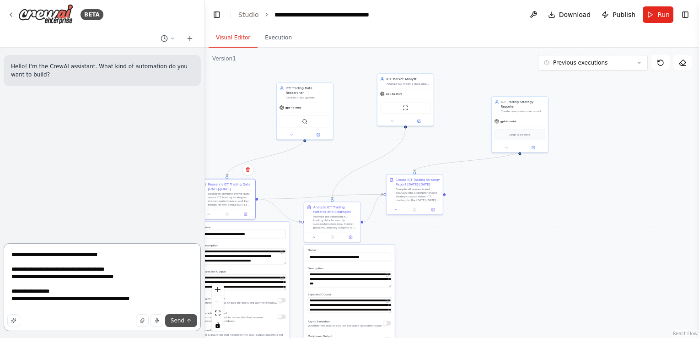
type textarea "**********"
click at [178, 321] on span "Send" at bounding box center [178, 320] width 14 height 7
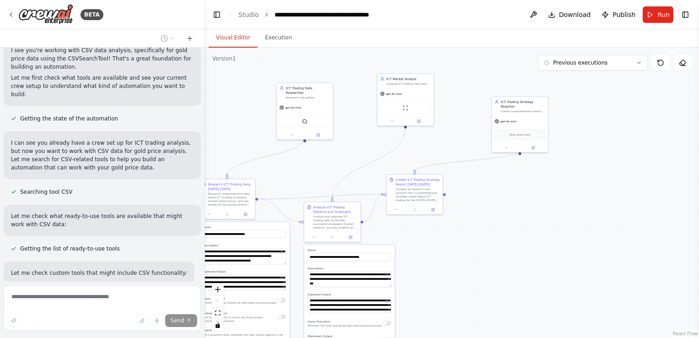
scroll to position [199, 0]
